Goal: Check status: Check status

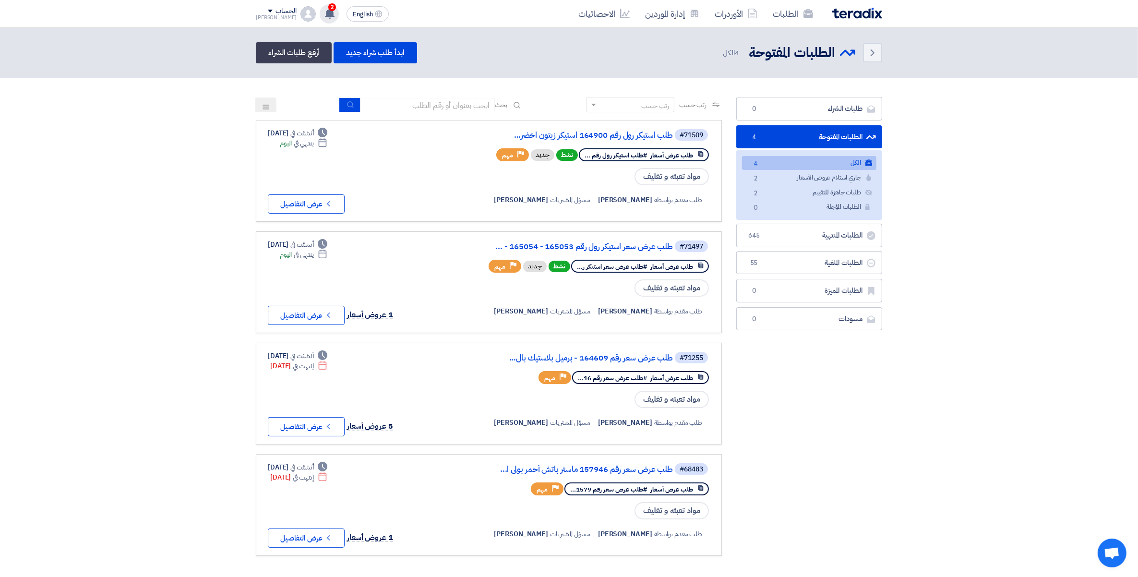
click at [325, 17] on icon at bounding box center [330, 13] width 11 height 11
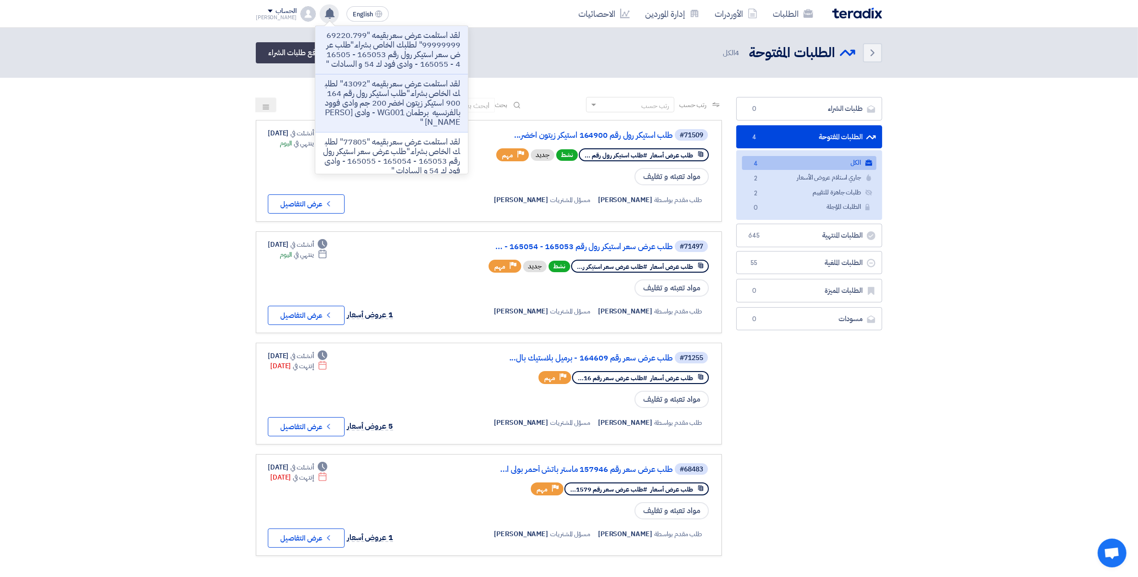
click at [399, 54] on p "لقد استلمت عرض سعر بقيمه "69220.79999999999" لطلبك الخاص بشراء."طلب عرض سعر است…" at bounding box center [391, 50] width 137 height 38
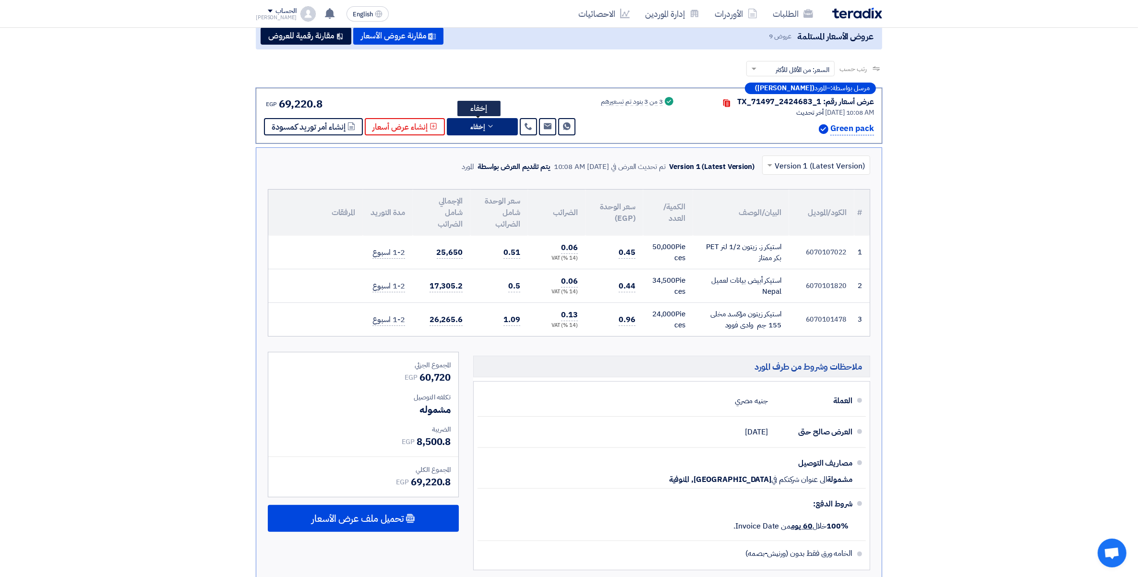
scroll to position [155, 0]
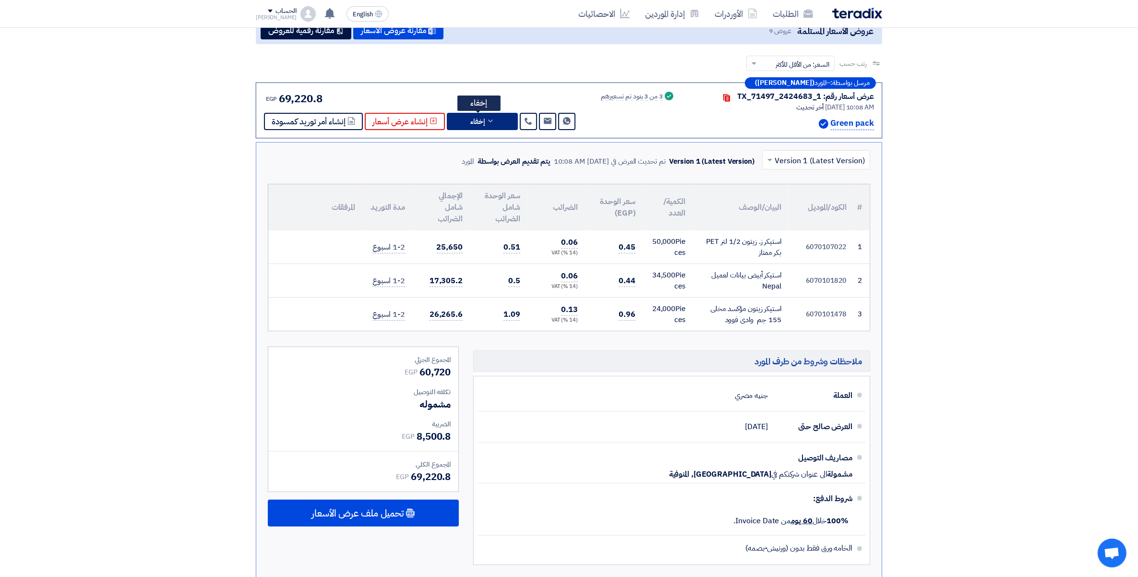
click at [491, 118] on icon at bounding box center [491, 121] width 8 height 8
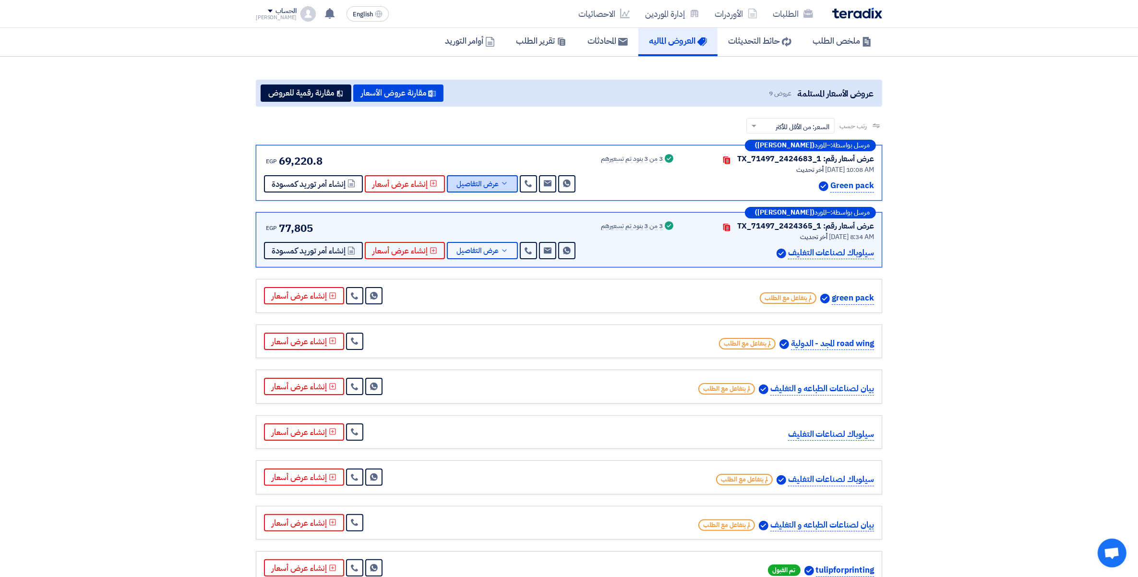
scroll to position [0, 0]
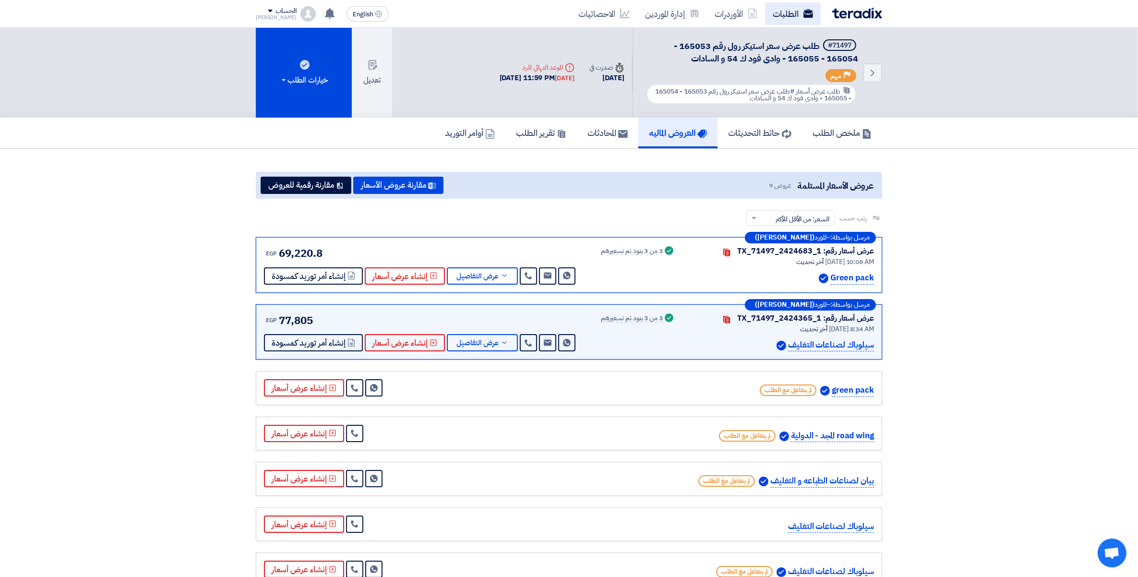
click at [796, 18] on link "الطلبات" at bounding box center [793, 13] width 56 height 23
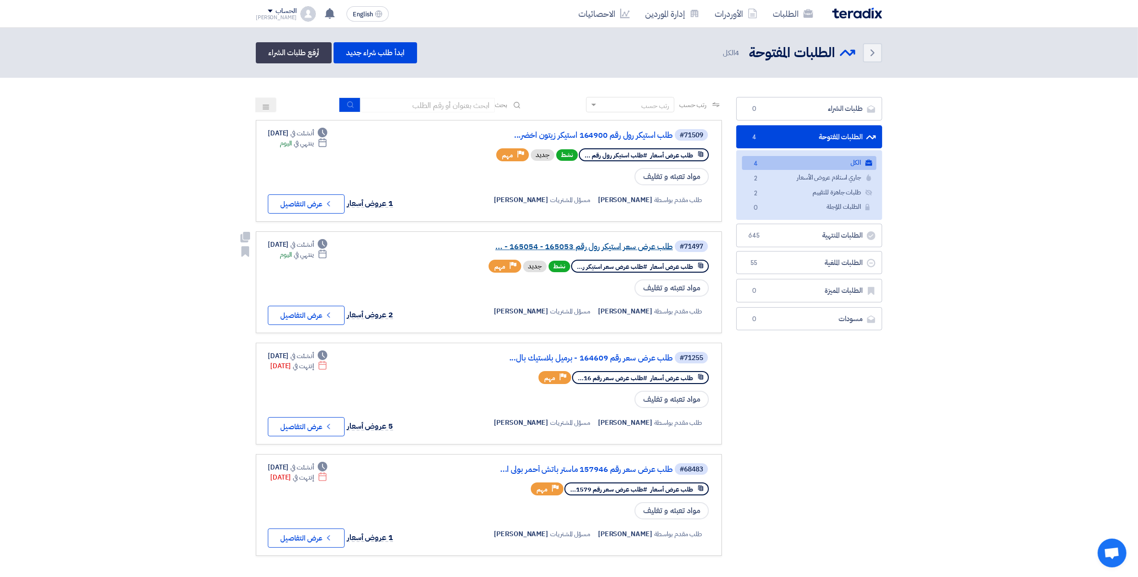
click at [623, 243] on link "طلب عرض سعر استيكر رول رقم 165053 - 165054 - ..." at bounding box center [577, 246] width 192 height 9
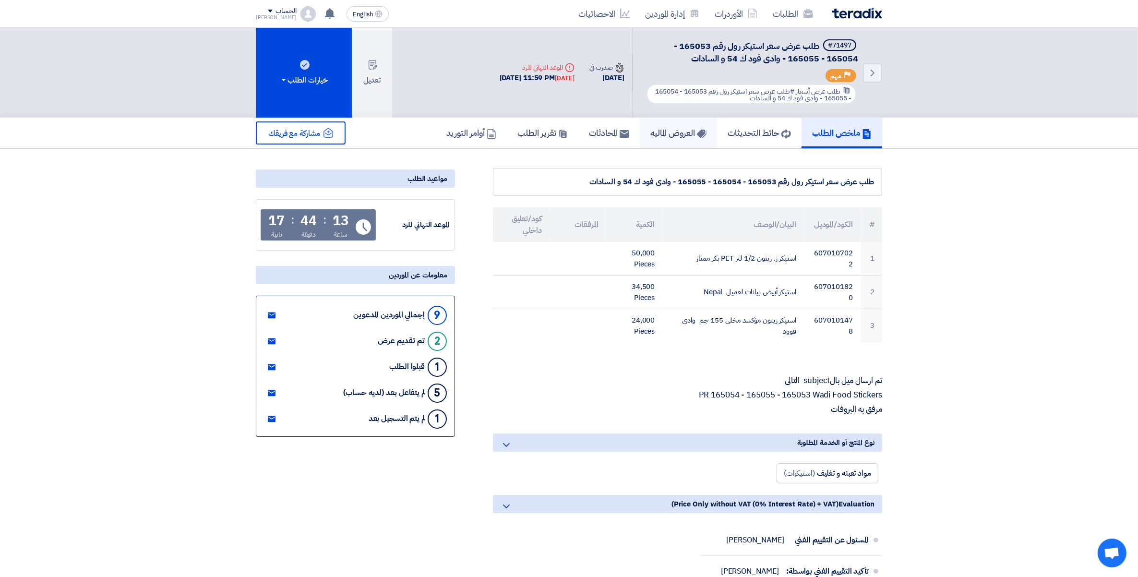
click at [651, 133] on h5 "العروض الماليه" at bounding box center [679, 132] width 56 height 11
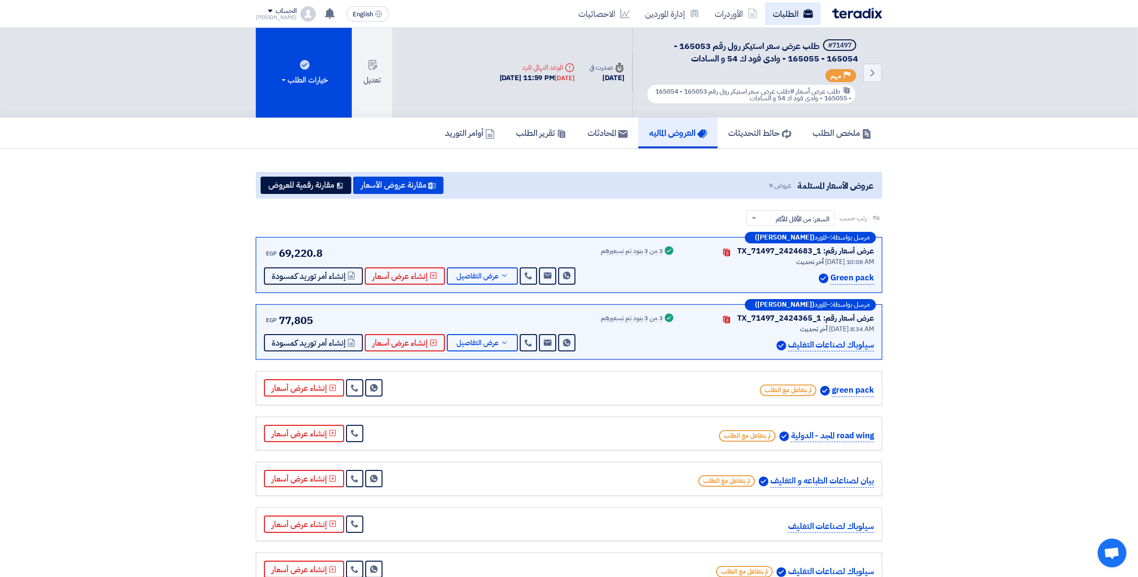
click at [794, 5] on link "الطلبات" at bounding box center [793, 13] width 56 height 23
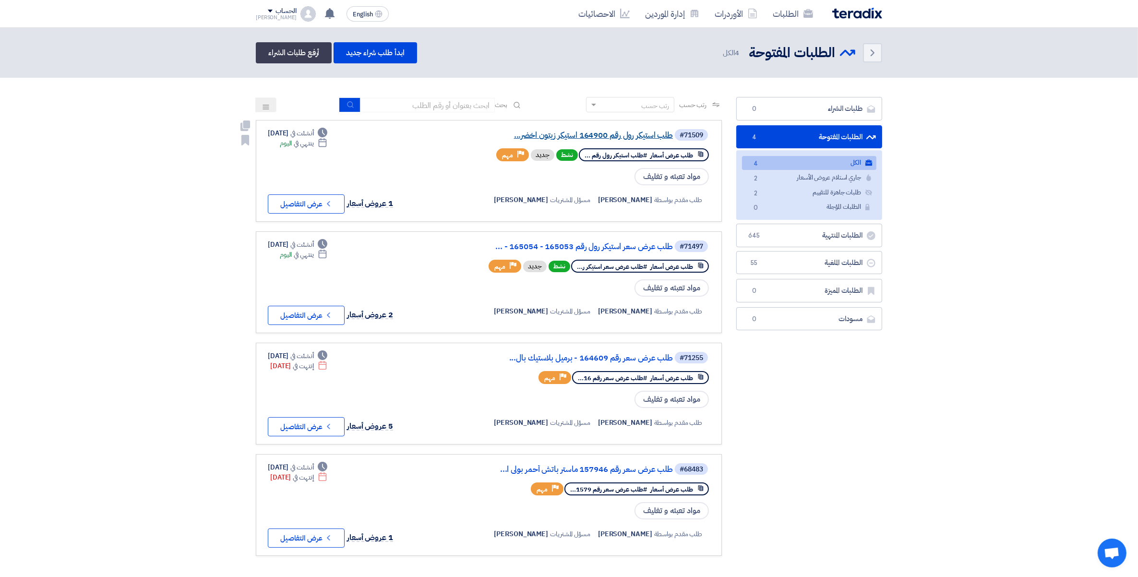
click at [639, 134] on link "طلب استيكر رول رقم 164900 استيكر زيتون اخضر..." at bounding box center [577, 135] width 192 height 9
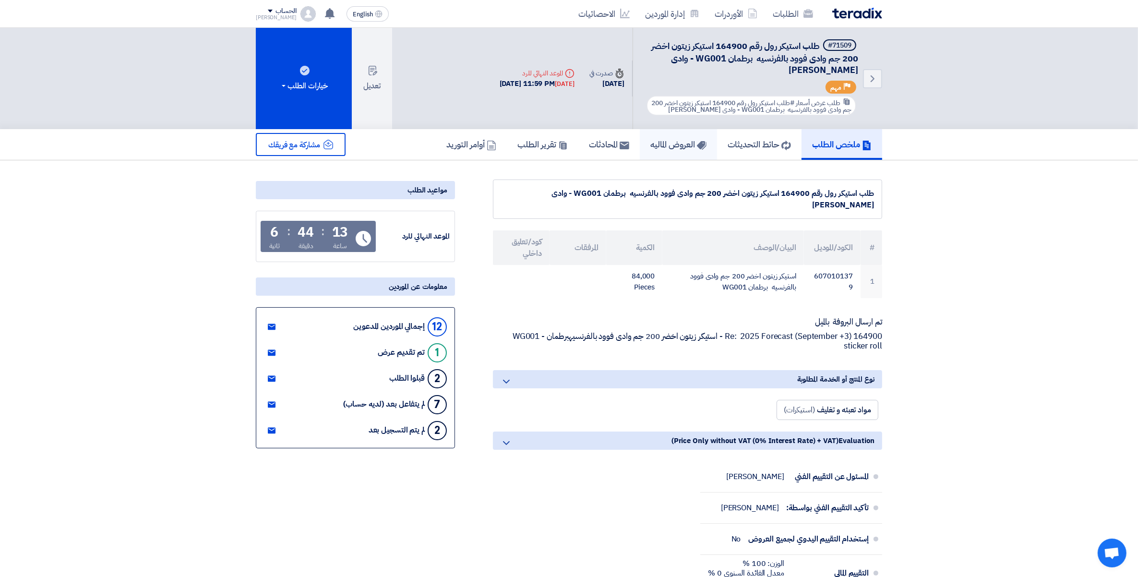
click at [641, 140] on link "العروض الماليه" at bounding box center [678, 144] width 77 height 31
